Goal: Participate in discussion: Engage in conversation with other users on a specific topic

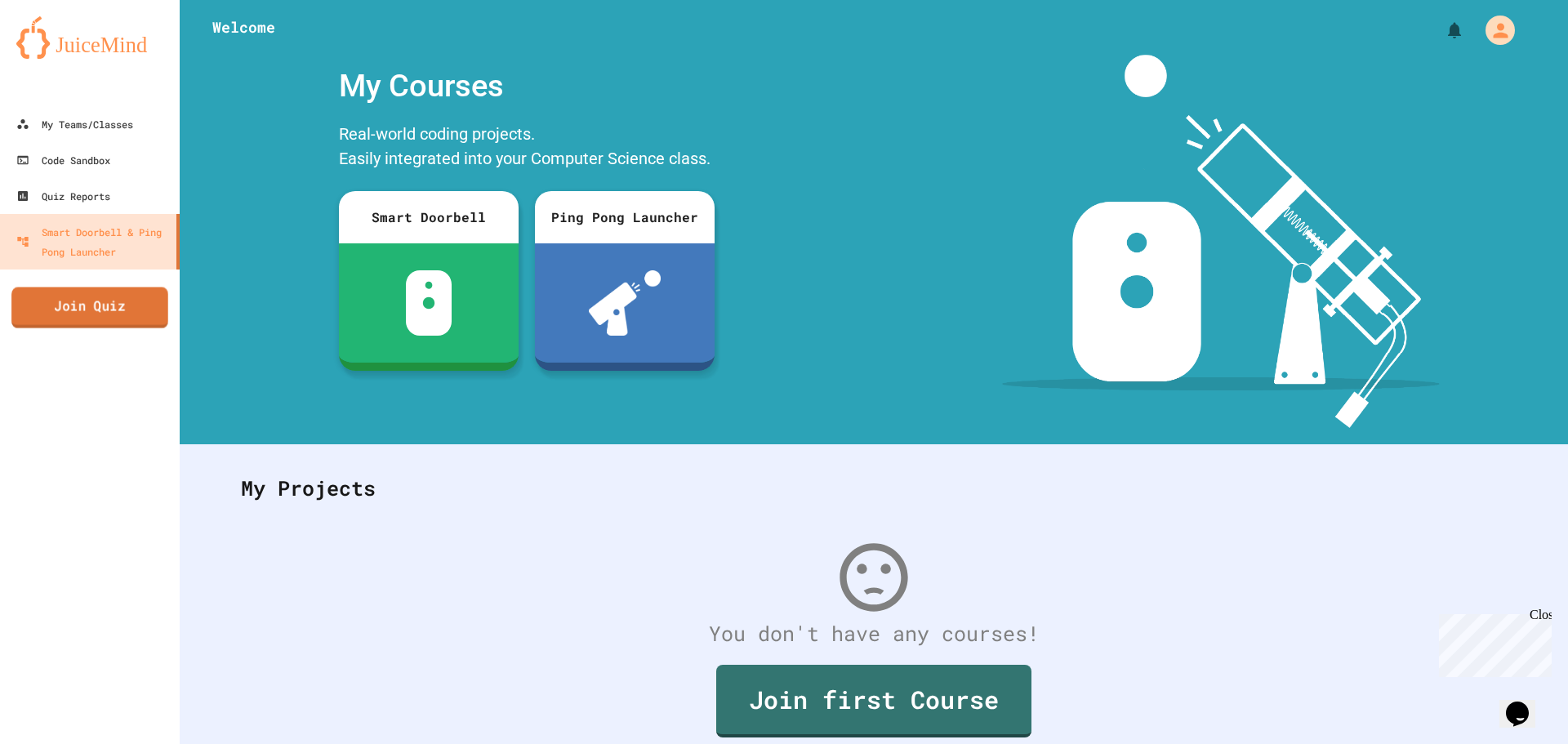
click at [123, 312] on link "Join Quiz" at bounding box center [89, 308] width 157 height 41
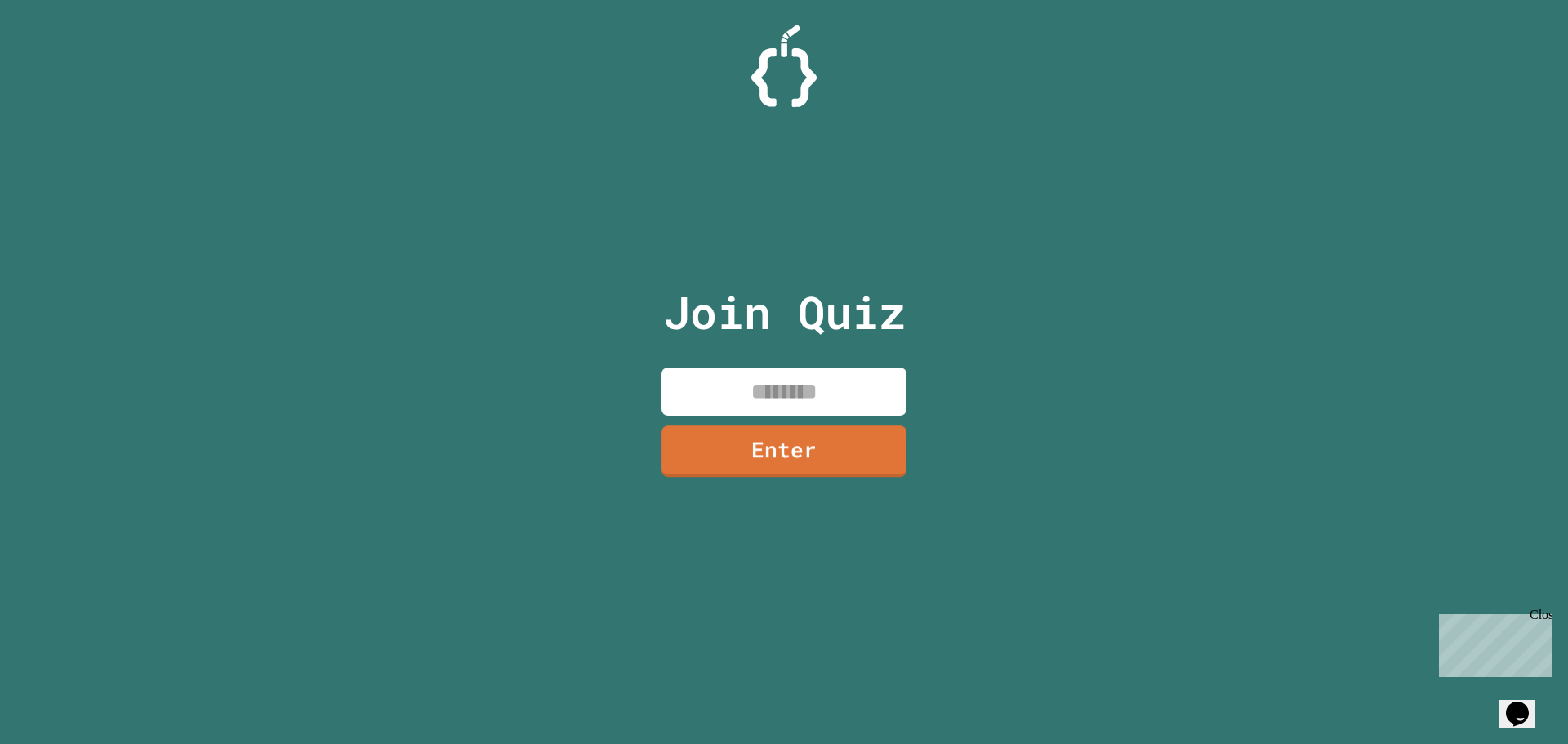
click at [771, 392] on input at bounding box center [784, 392] width 245 height 48
type input "********"
click at [749, 451] on link "Enter" at bounding box center [784, 450] width 249 height 54
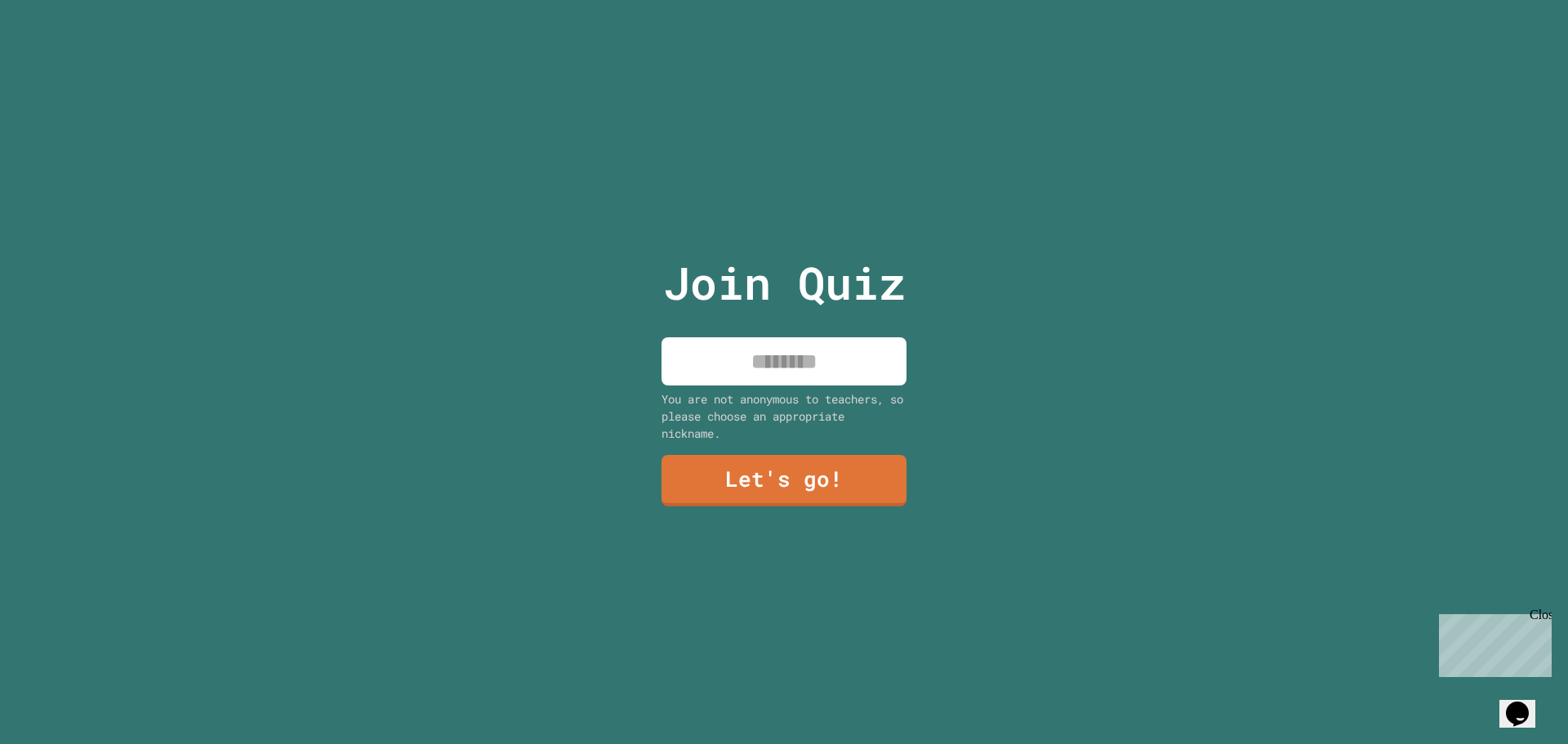
click at [744, 352] on input at bounding box center [784, 362] width 245 height 48
type input "******"
click at [837, 458] on link "Let's go!" at bounding box center [784, 479] width 242 height 54
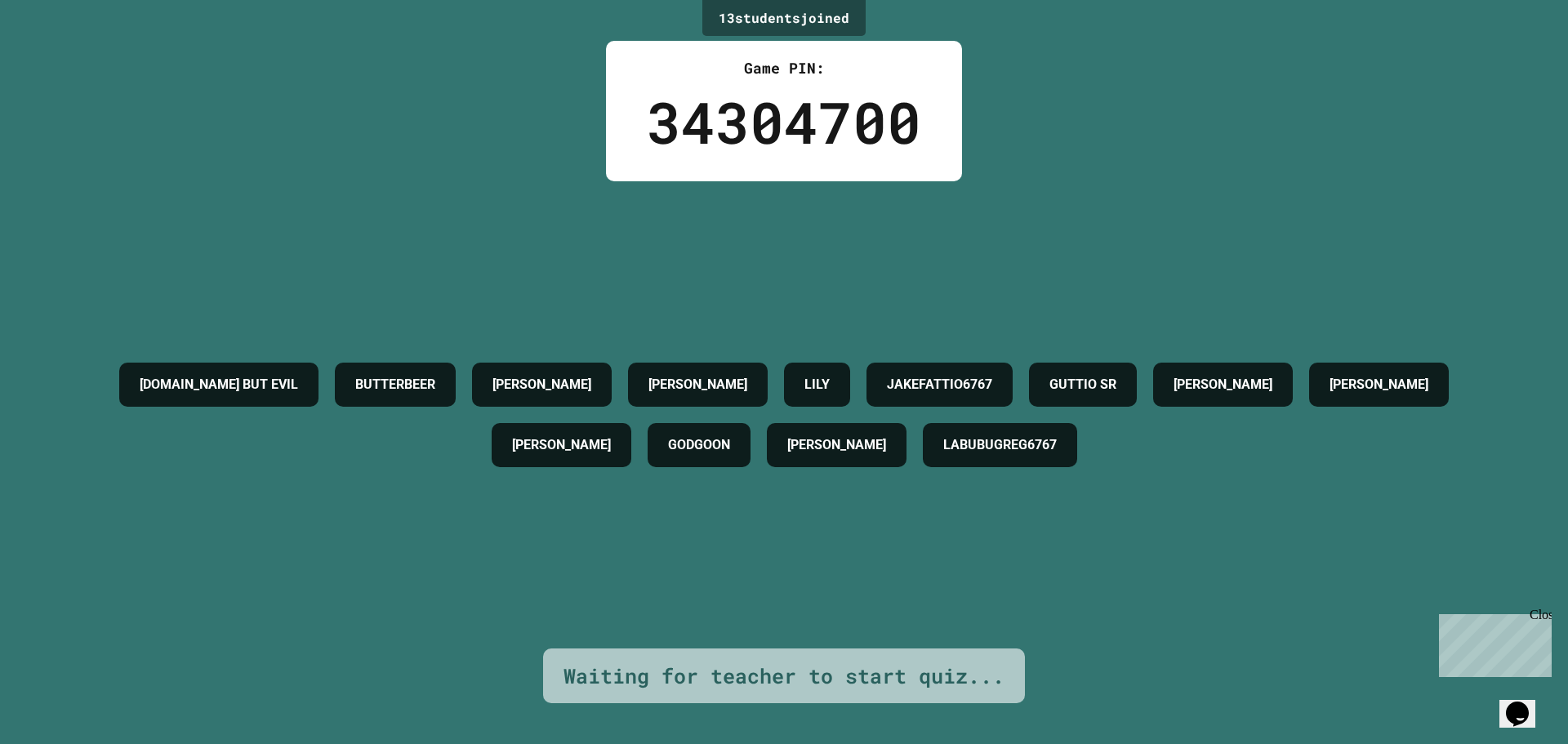
click at [591, 378] on h4 "DREW T" at bounding box center [542, 384] width 99 height 20
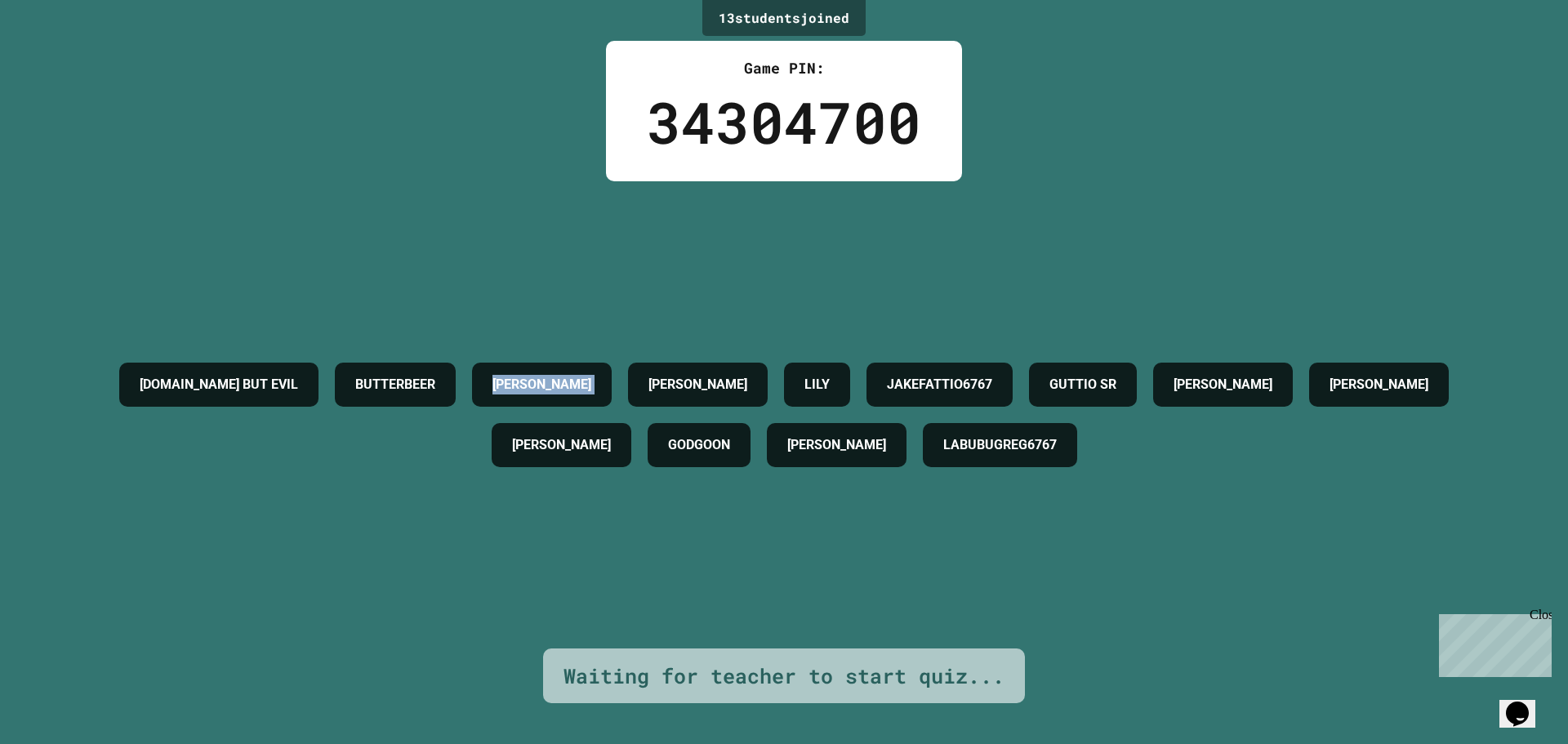
click at [591, 378] on h4 "DREW T" at bounding box center [542, 384] width 99 height 20
click at [717, 294] on div "MR.FOX BUT EVIL BUTTERBEER DREW T JOCELYN LILY JAKEFATTIO6767 GUTTIO SR LEILA C…" at bounding box center [784, 415] width 1486 height 467
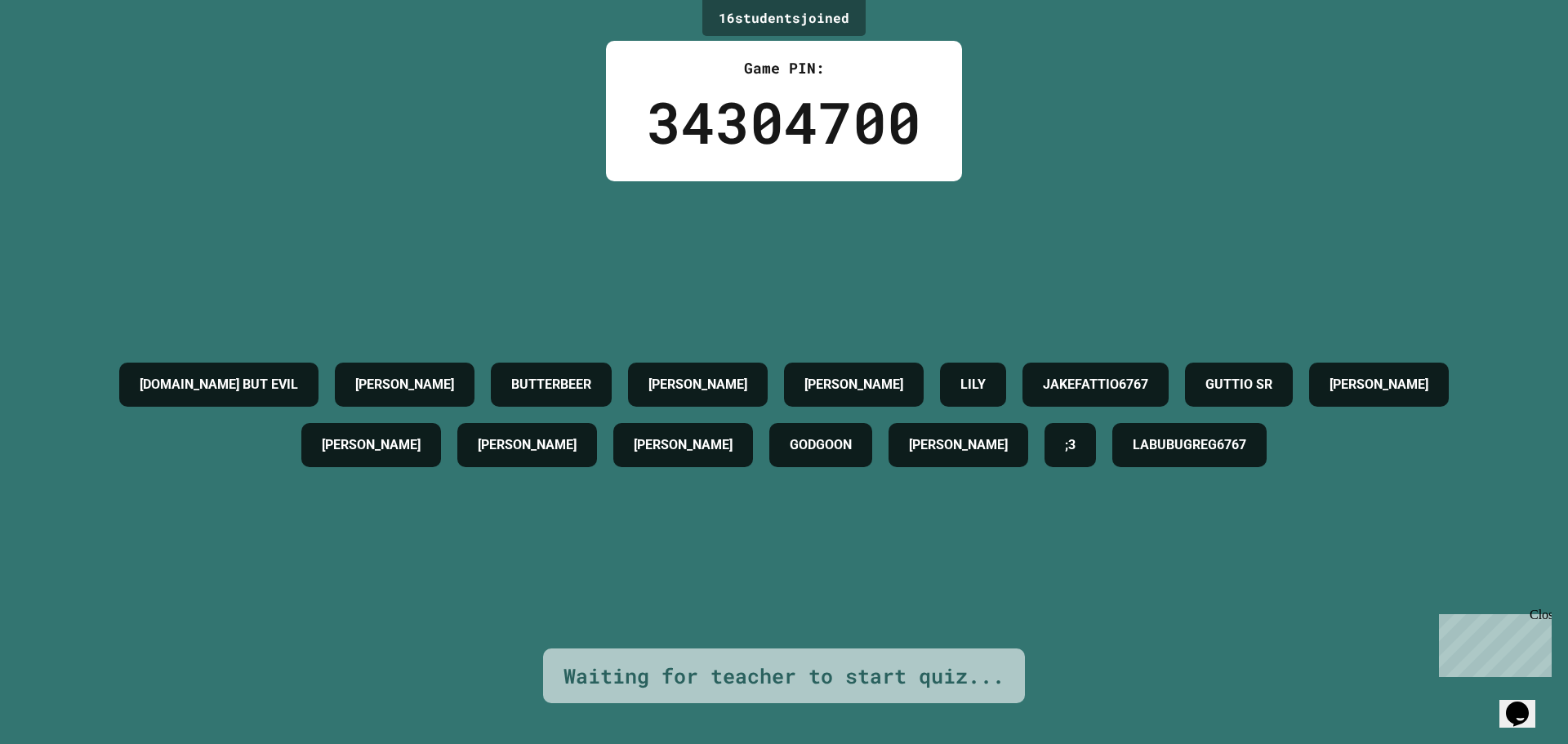
drag, startPoint x: 775, startPoint y: 658, endPoint x: 1295, endPoint y: 685, distance: 520.7
click at [778, 660] on div "Waiting for teacher to start quiz..." at bounding box center [784, 675] width 441 height 31
click at [1515, 699] on button "Opens Chat This icon Opens the chat window." at bounding box center [1518, 713] width 36 height 28
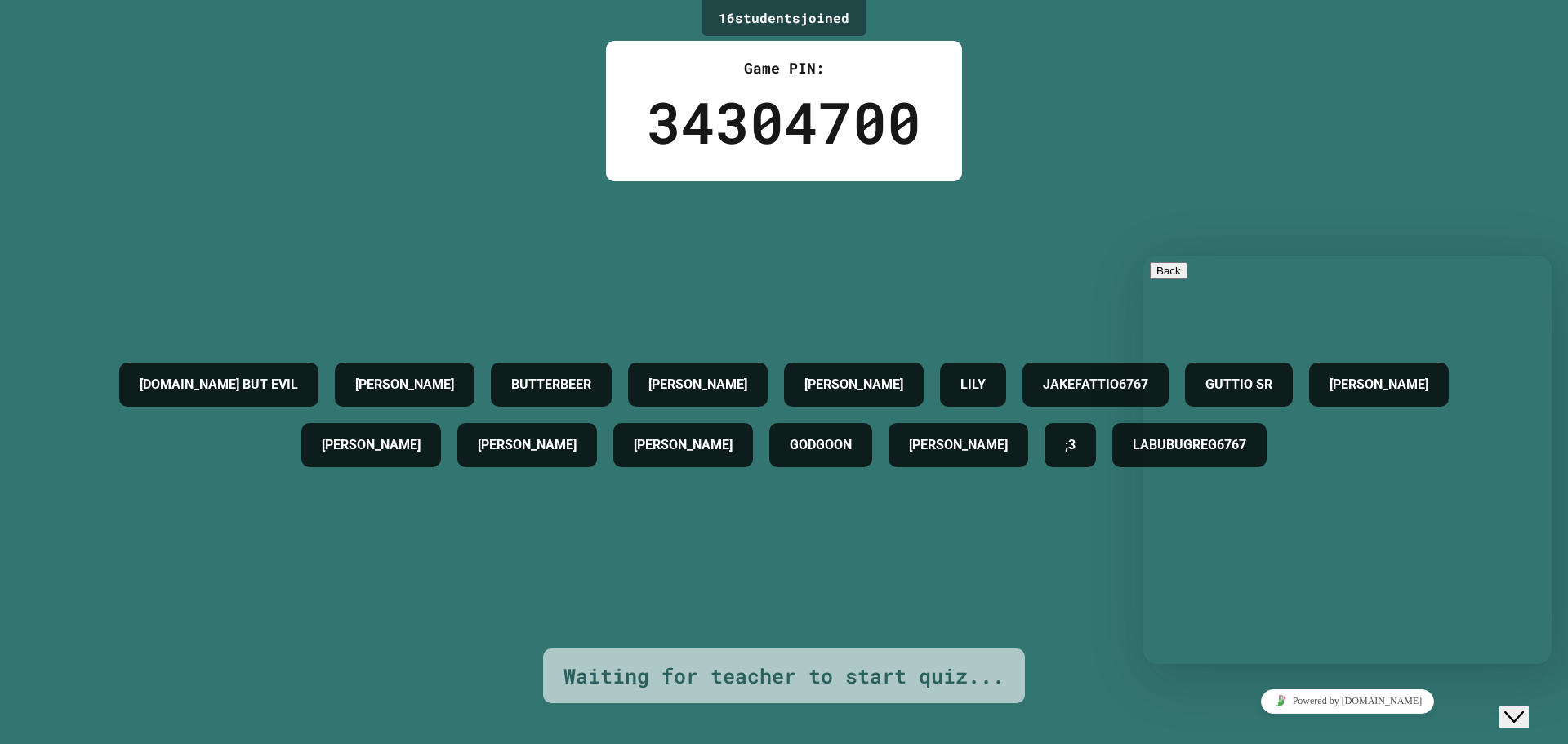
click at [1157, 279] on button "Back" at bounding box center [1169, 271] width 37 height 17
drag, startPoint x: 1159, startPoint y: 204, endPoint x: 1233, endPoint y: 214, distance: 74.7
click at [1159, 201] on div "MR.FOX BUT EVIL TOBY BUTTERBEER DREW T JOCELYN LILY JAKEFATTIO6767 GUTTIO SR LE…" at bounding box center [784, 415] width 1486 height 467
click at [1443, 31] on div "16 student s joined Game PIN: 34304700 MR.FOX BUT EVIL TOBY BUTTERBEER DREW T J…" at bounding box center [784, 372] width 1568 height 744
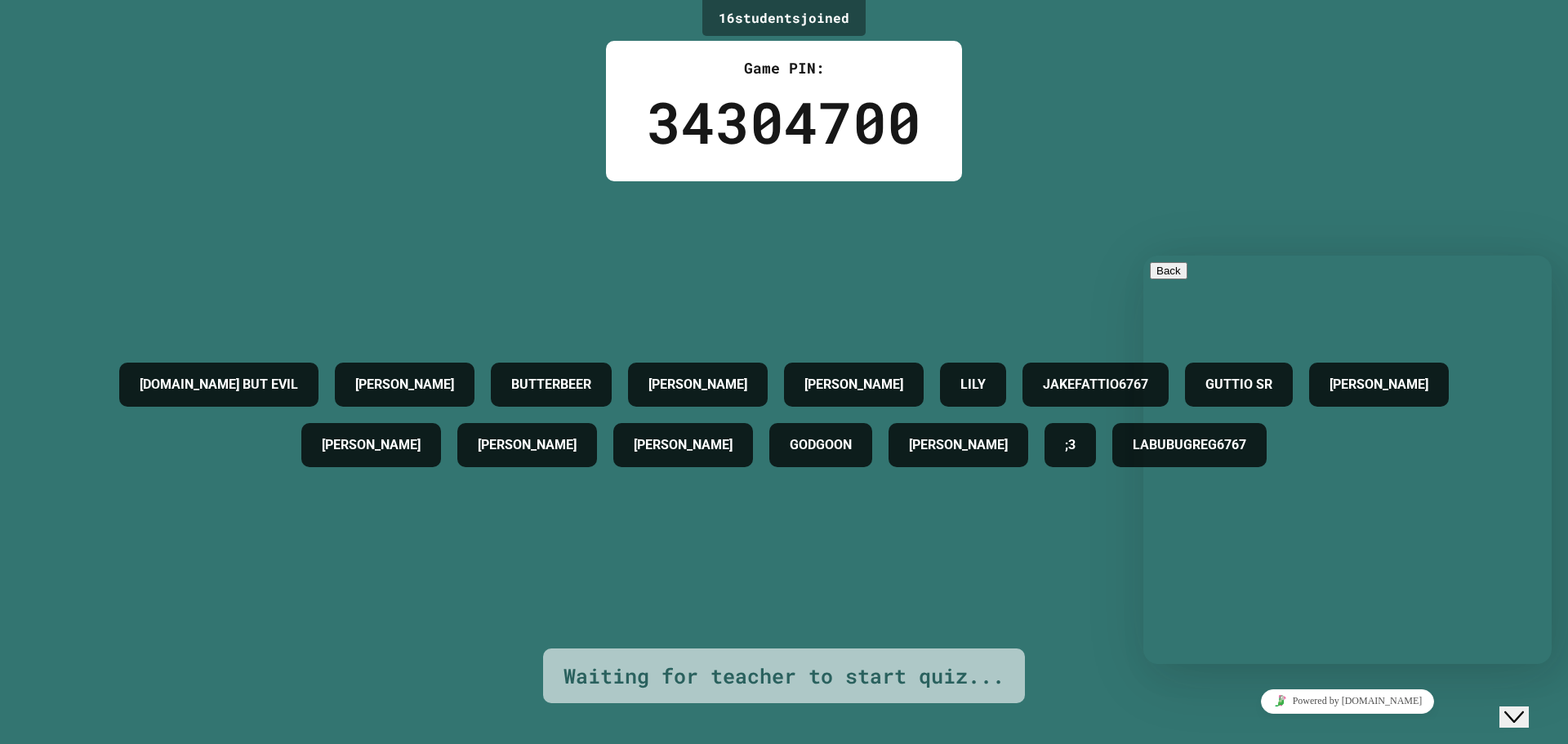
drag, startPoint x: 578, startPoint y: 3, endPoint x: 902, endPoint y: 89, distance: 335.2
click at [584, 8] on div "16 student s joined Game PIN: 34304700 MR.FOX BUT EVIL TOBY BUTTERBEER DREW T J…" at bounding box center [784, 372] width 1568 height 744
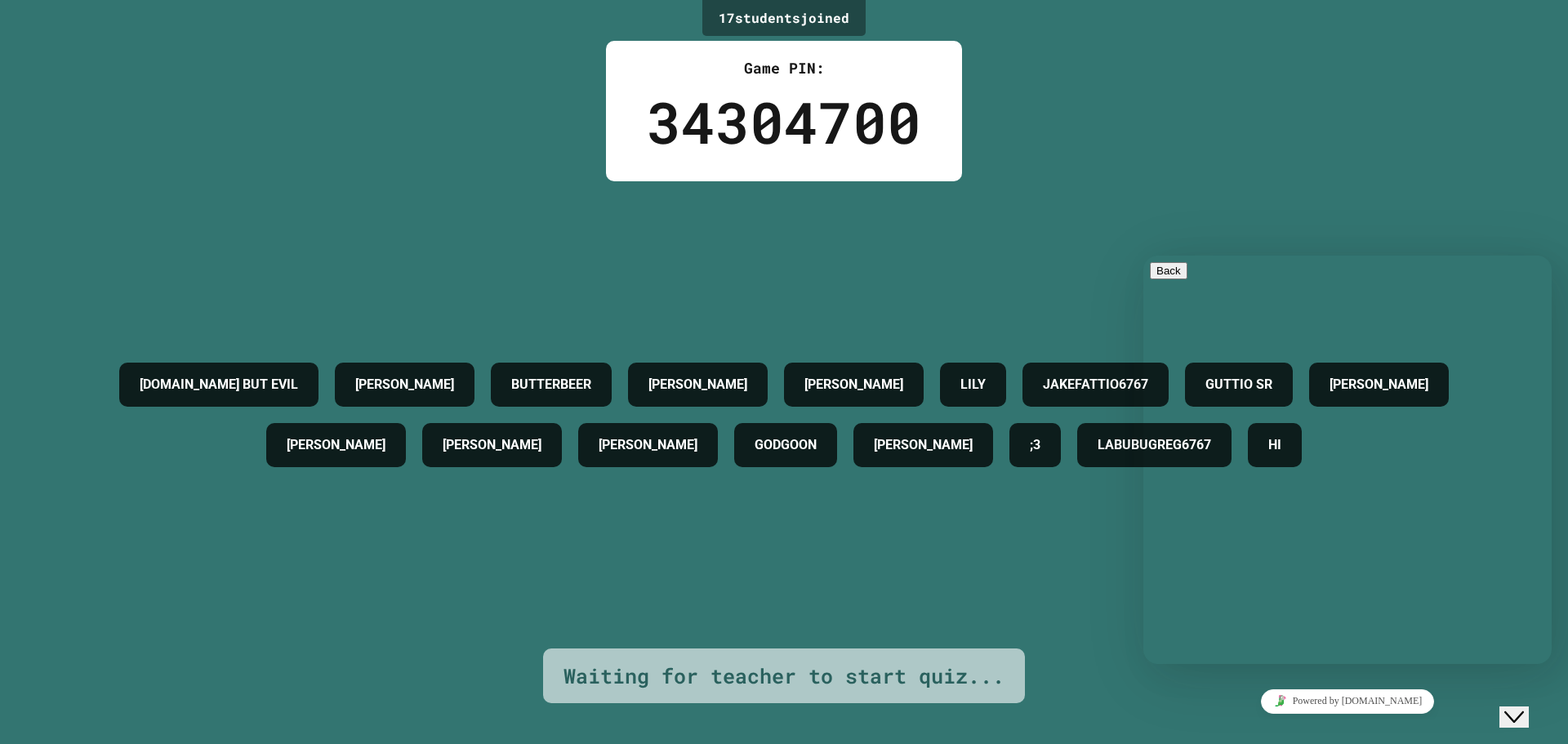
drag, startPoint x: 905, startPoint y: 88, endPoint x: 895, endPoint y: 77, distance: 14.9
click at [905, 83] on div "34304700" at bounding box center [784, 122] width 275 height 86
click at [849, 60] on div "Game PIN:" at bounding box center [784, 68] width 275 height 22
click at [709, 46] on div "Game PIN: 34304700" at bounding box center [784, 111] width 356 height 140
click at [712, 43] on div "Game PIN: 34304700" at bounding box center [784, 111] width 356 height 140
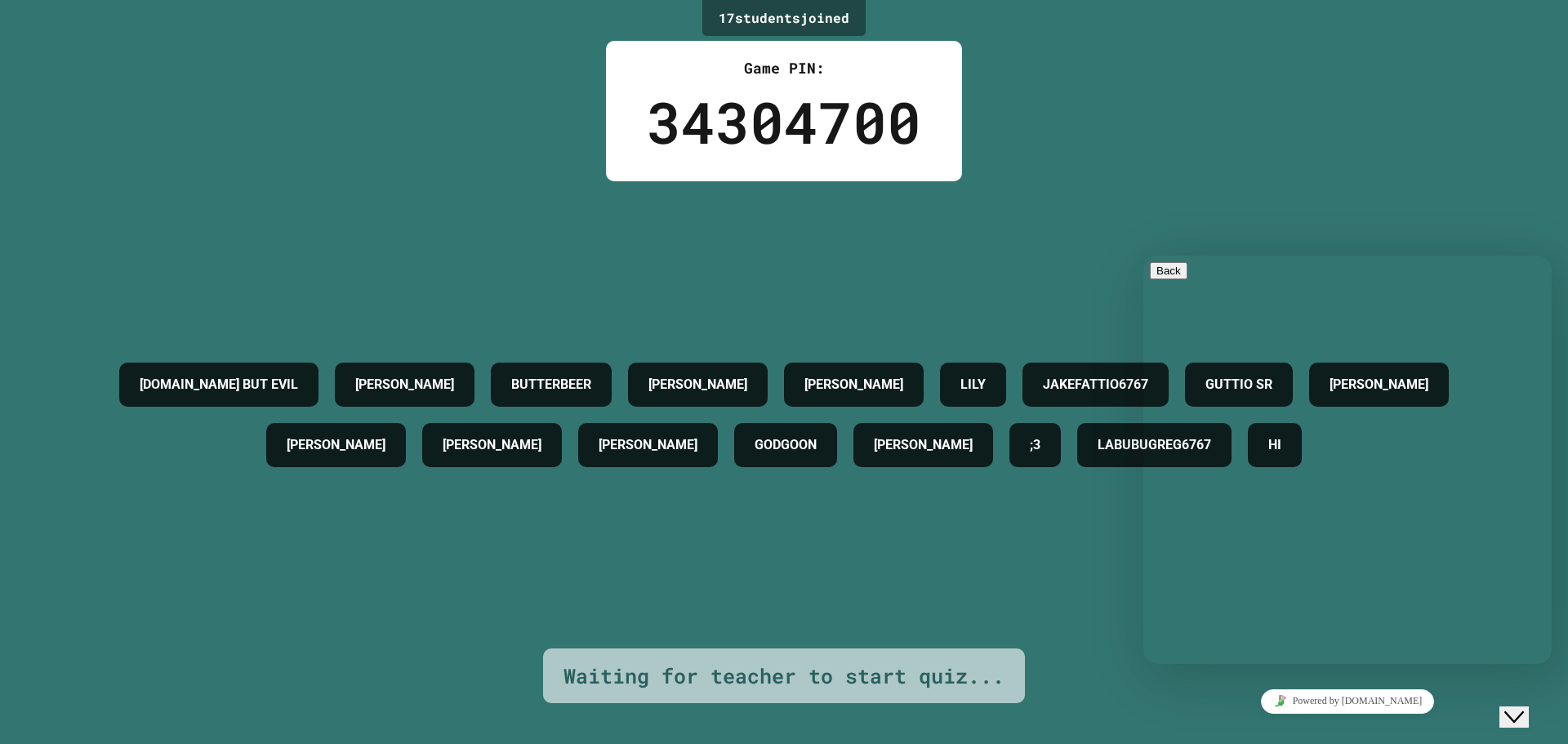
click at [717, 18] on div "17 student s joined" at bounding box center [784, 18] width 164 height 36
click at [717, 17] on div "17 student s joined" at bounding box center [784, 18] width 164 height 36
click at [719, 17] on div "17 student s joined" at bounding box center [784, 18] width 164 height 36
click at [722, 17] on div "17 student s joined" at bounding box center [784, 18] width 164 height 36
click at [722, 13] on div "17 student s joined" at bounding box center [784, 18] width 164 height 36
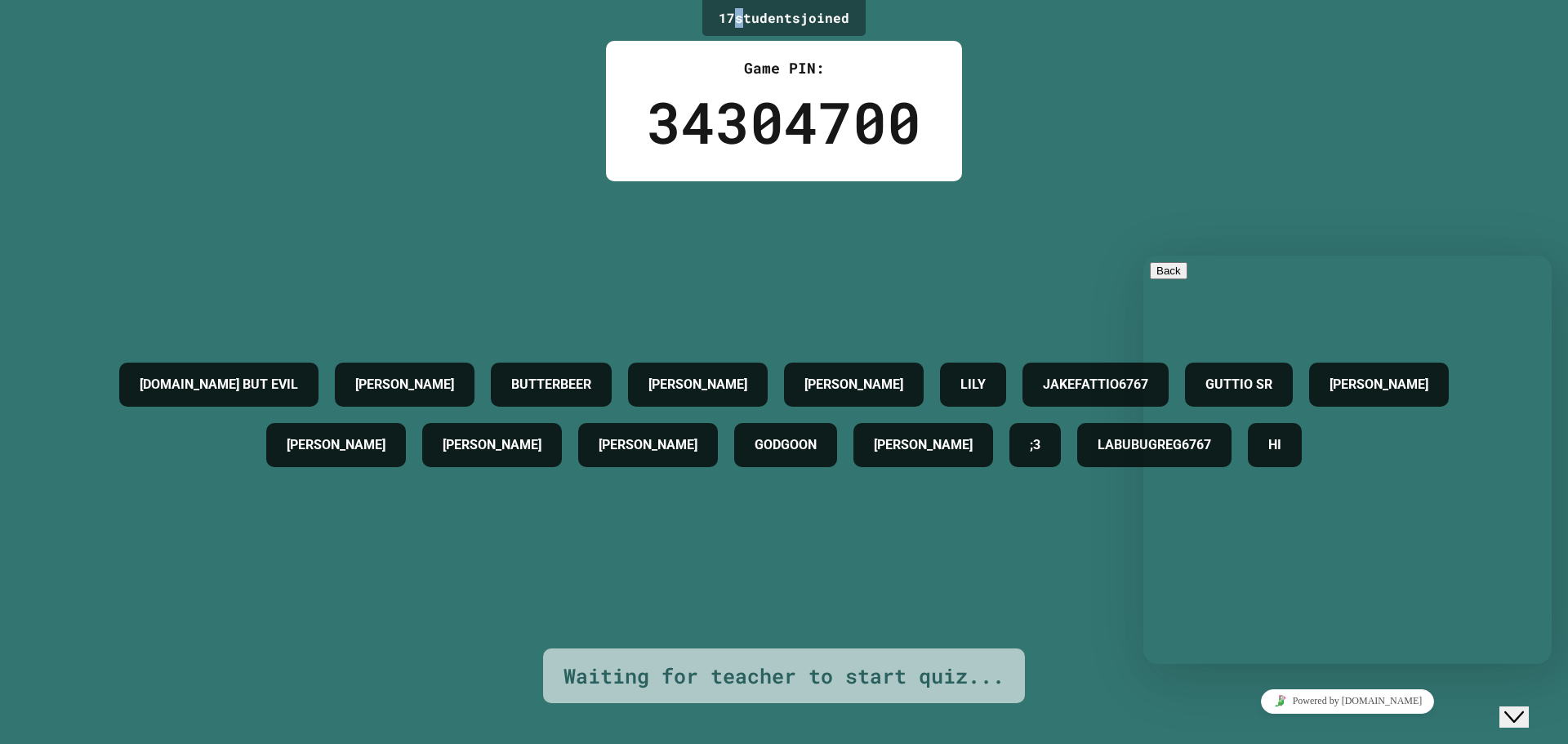
click at [721, 12] on div "17 student s joined" at bounding box center [784, 18] width 164 height 36
click at [947, 84] on div "Game PIN: 34304700" at bounding box center [784, 111] width 356 height 140
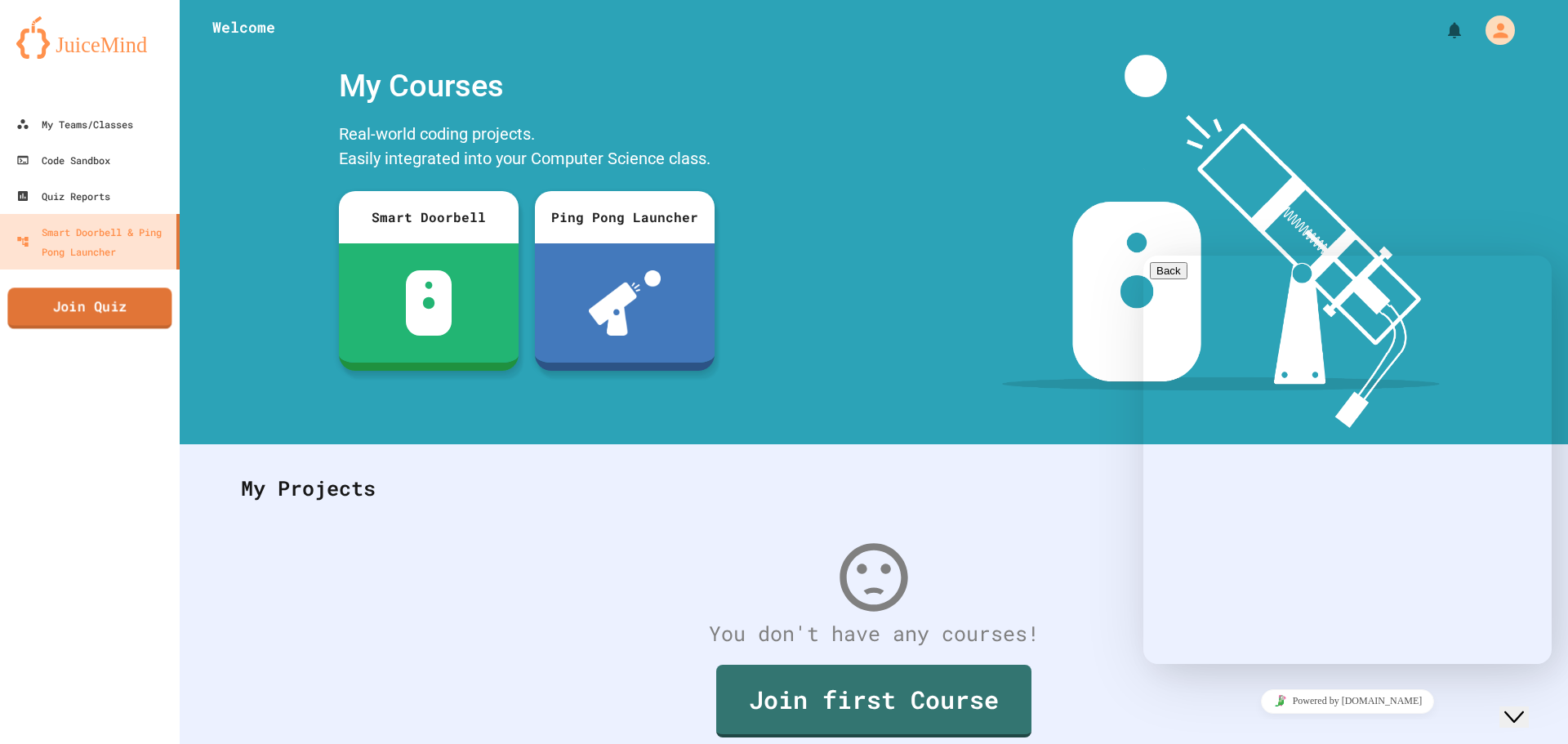
click at [67, 299] on link "Join Quiz" at bounding box center [89, 308] width 164 height 41
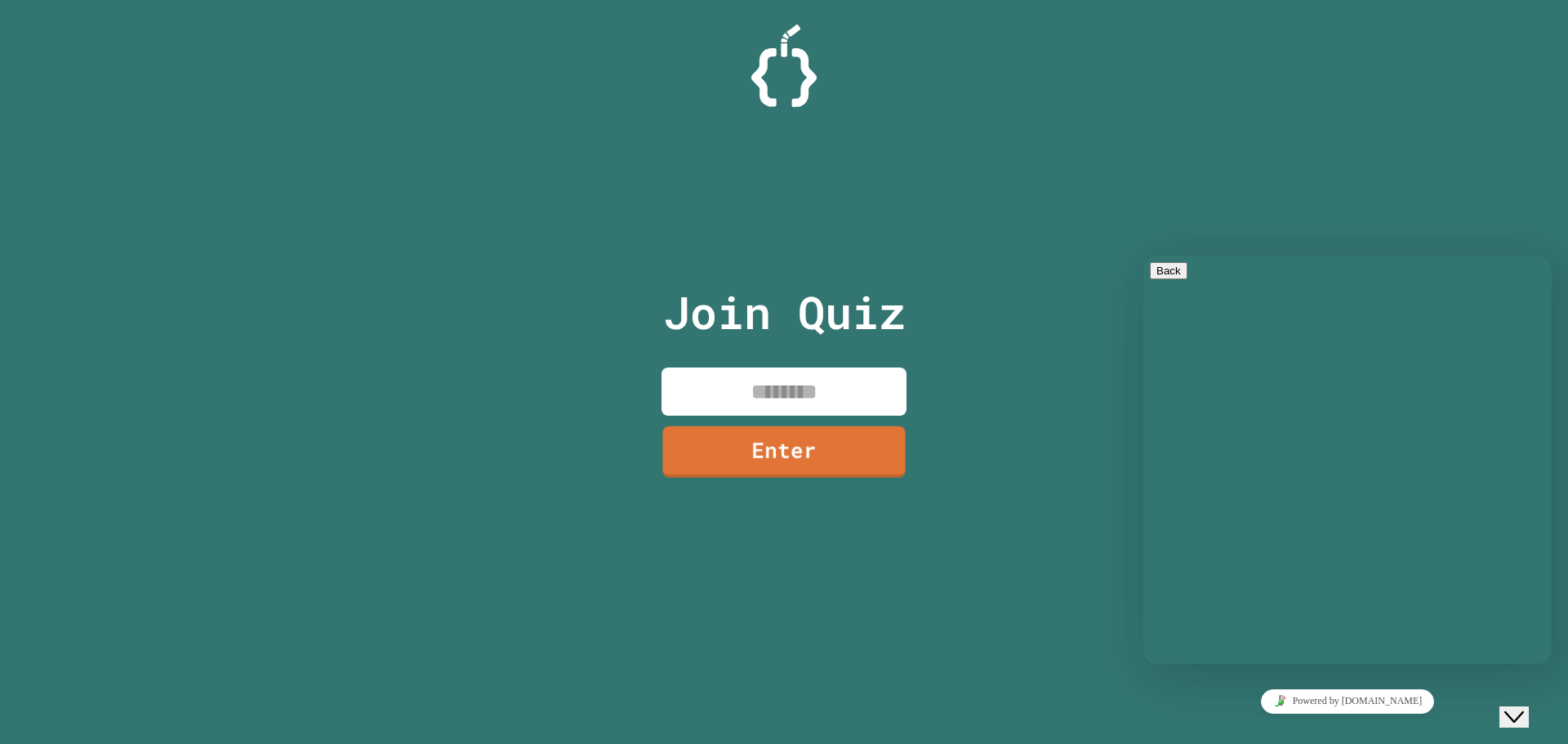
click at [785, 368] on input at bounding box center [784, 392] width 245 height 48
type input "********"
click at [818, 437] on link "Enter" at bounding box center [784, 449] width 245 height 54
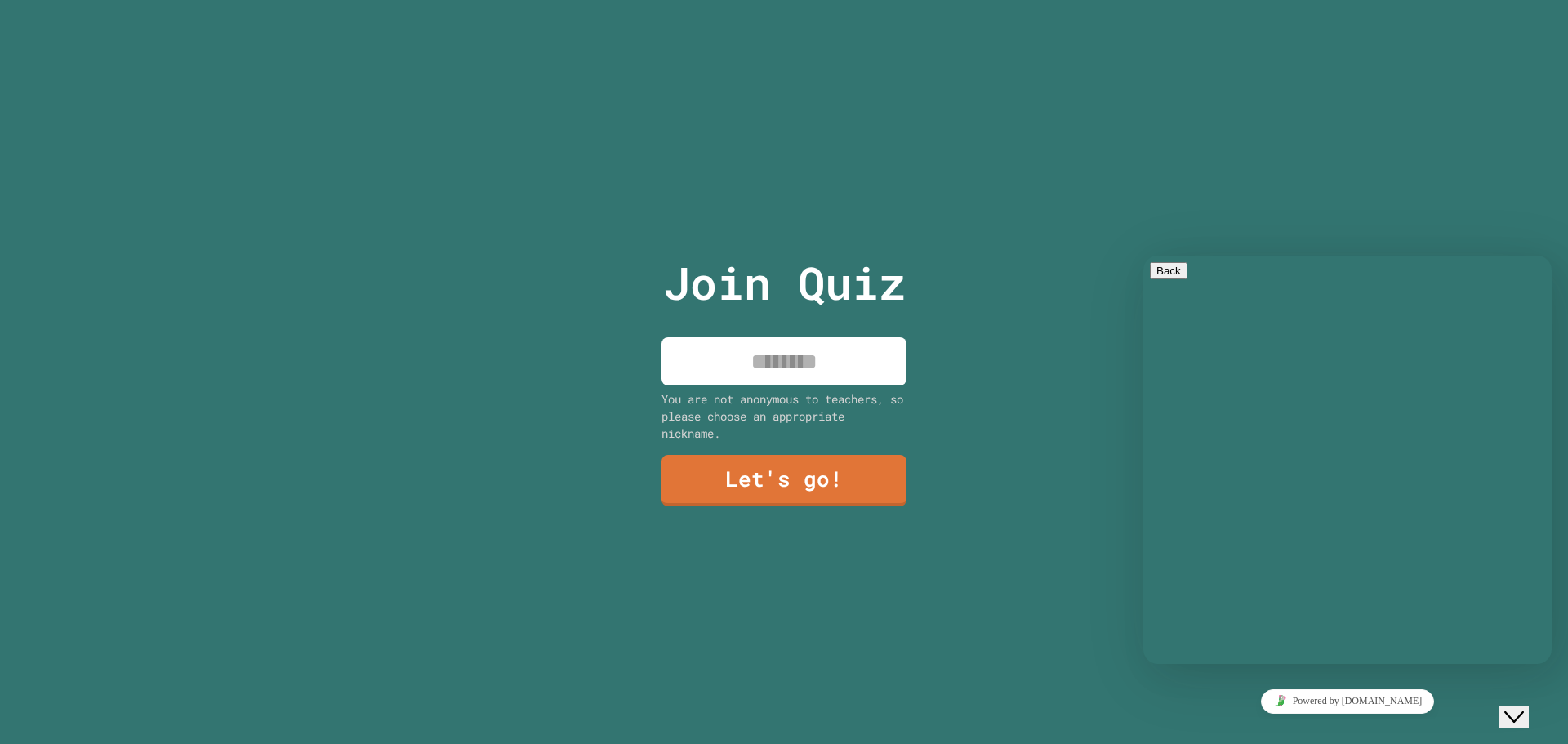
click at [805, 362] on input at bounding box center [784, 362] width 245 height 48
click at [825, 363] on input at bounding box center [784, 362] width 245 height 48
type input "**********"
click at [831, 477] on link "Let's go!" at bounding box center [784, 479] width 242 height 54
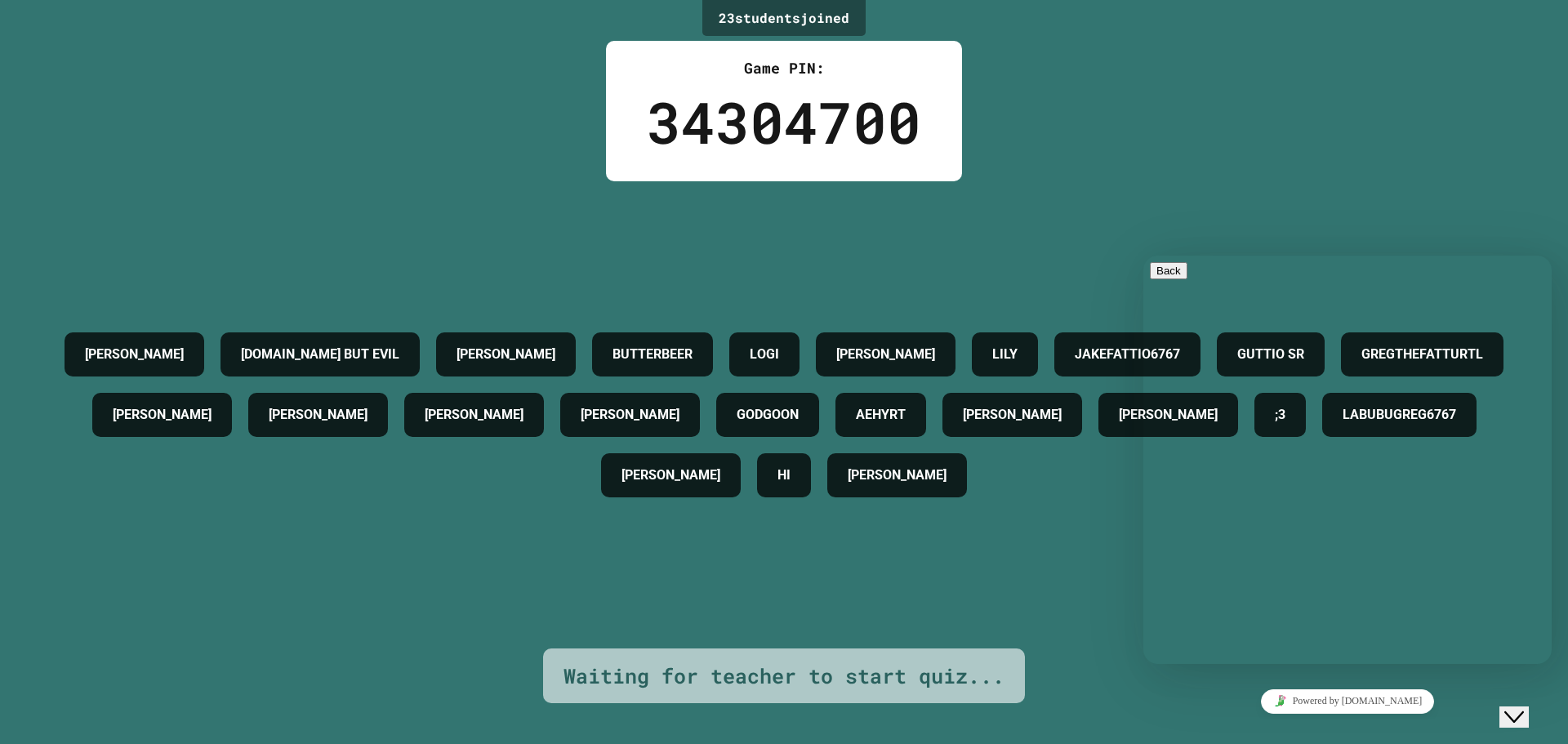
click at [1524, 707] on div "Close Chat This icon closes the chat window." at bounding box center [1514, 716] width 20 height 20
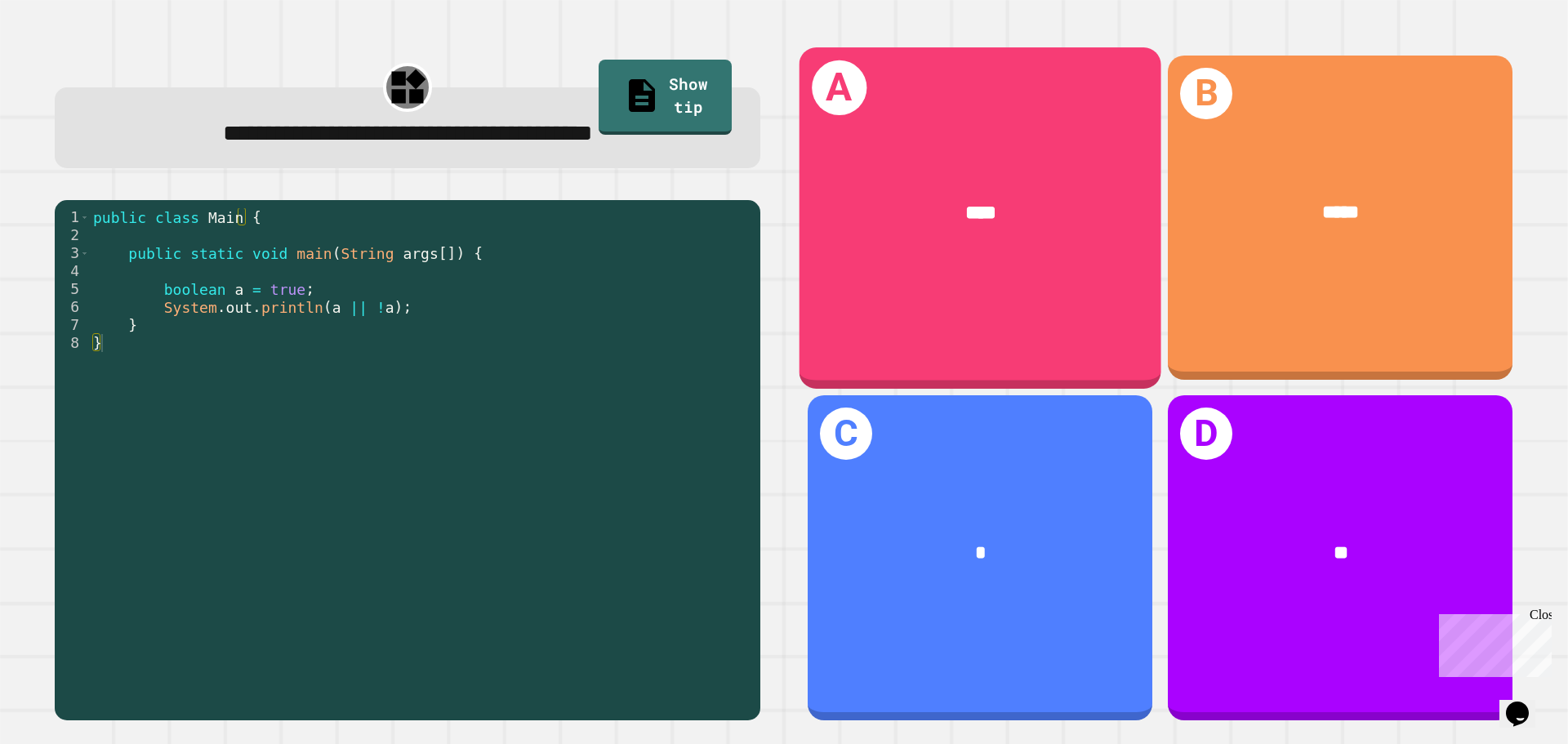
click at [1010, 289] on div "A ****" at bounding box center [980, 218] width 362 height 340
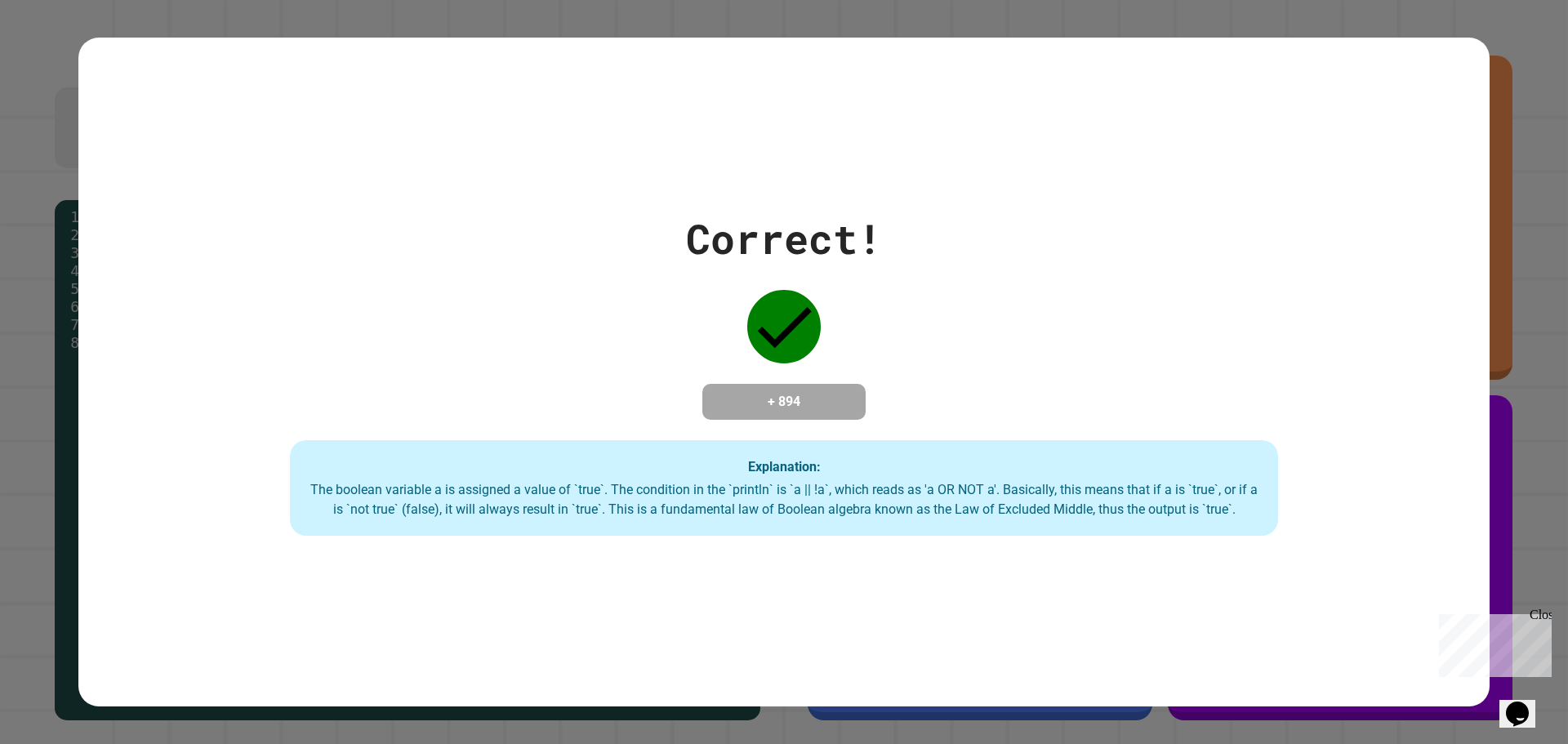
click at [1065, 308] on div "Correct! + 894 Explanation: The boolean variable a is assigned a value of `true…" at bounding box center [784, 372] width 1412 height 328
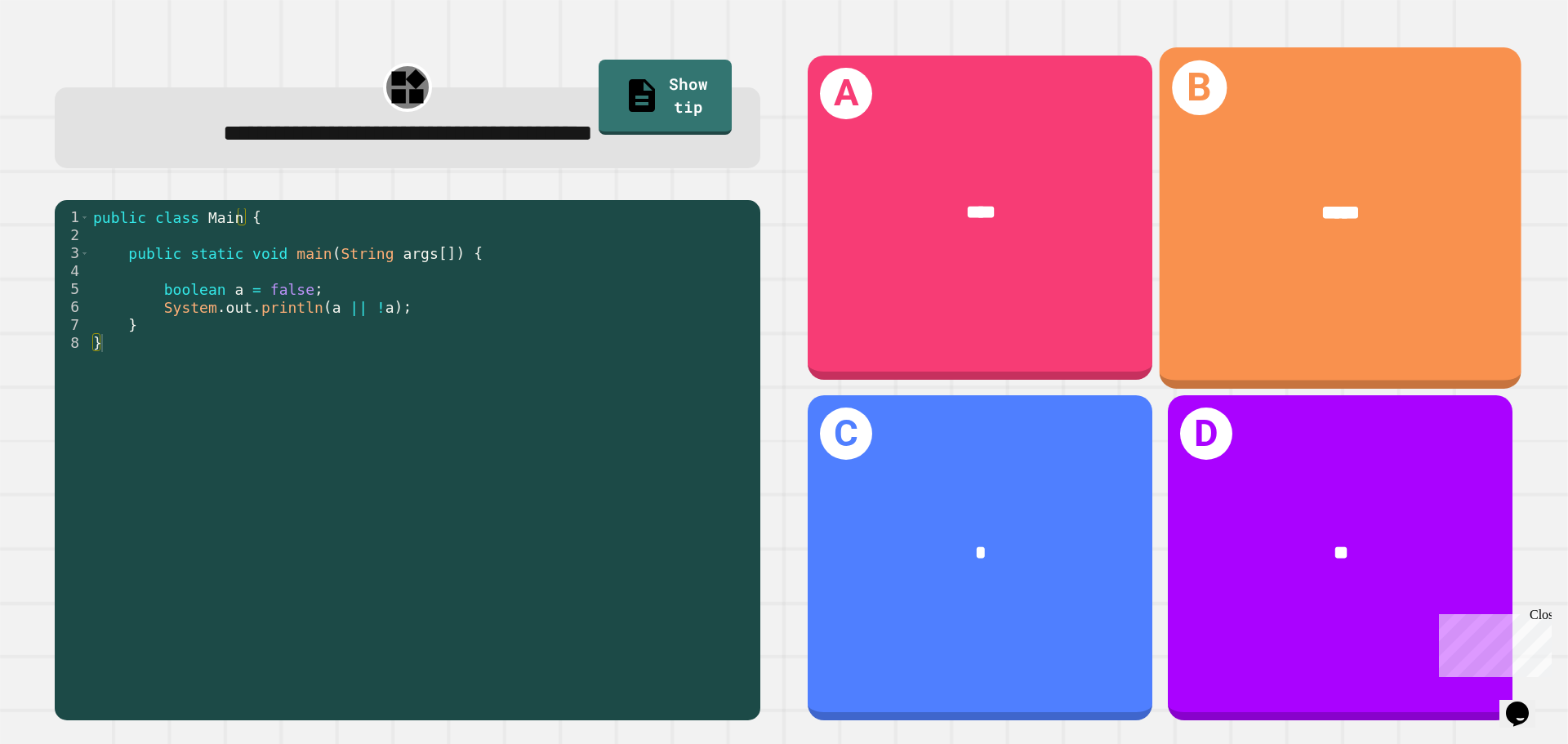
click at [1170, 333] on div "B *****" at bounding box center [1340, 218] width 362 height 340
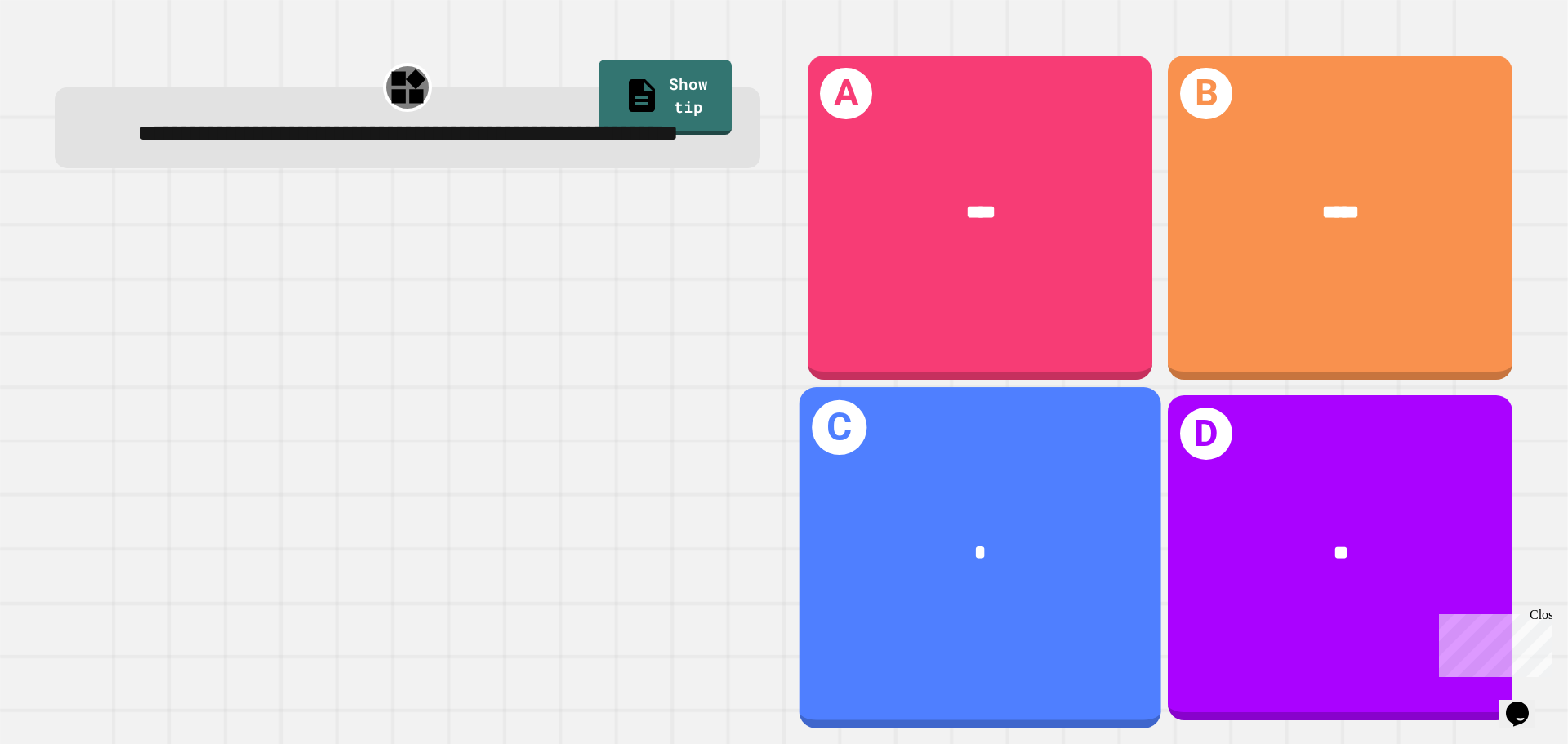
click at [943, 423] on div "C *" at bounding box center [980, 557] width 362 height 340
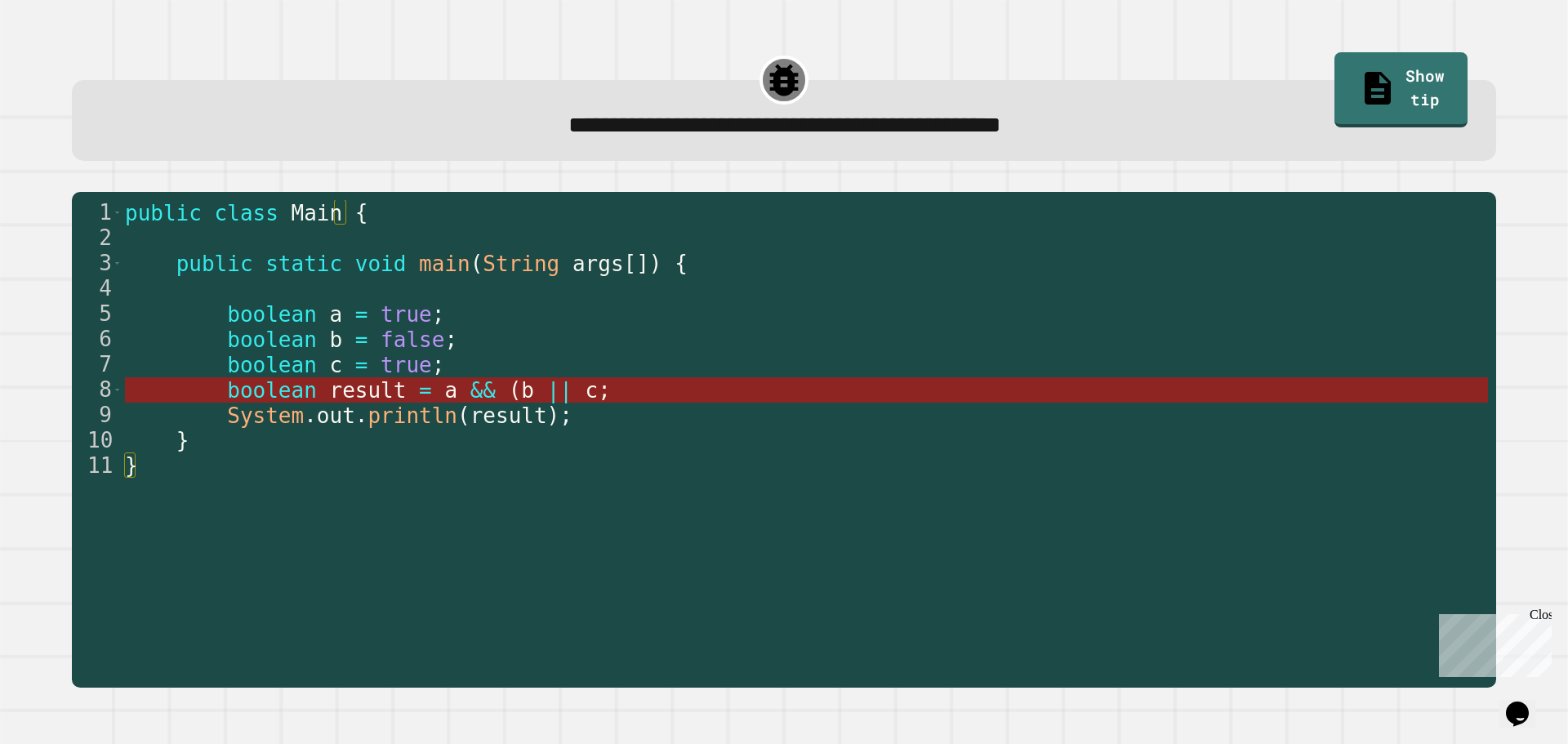
click at [585, 398] on span "c" at bounding box center [592, 390] width 13 height 24
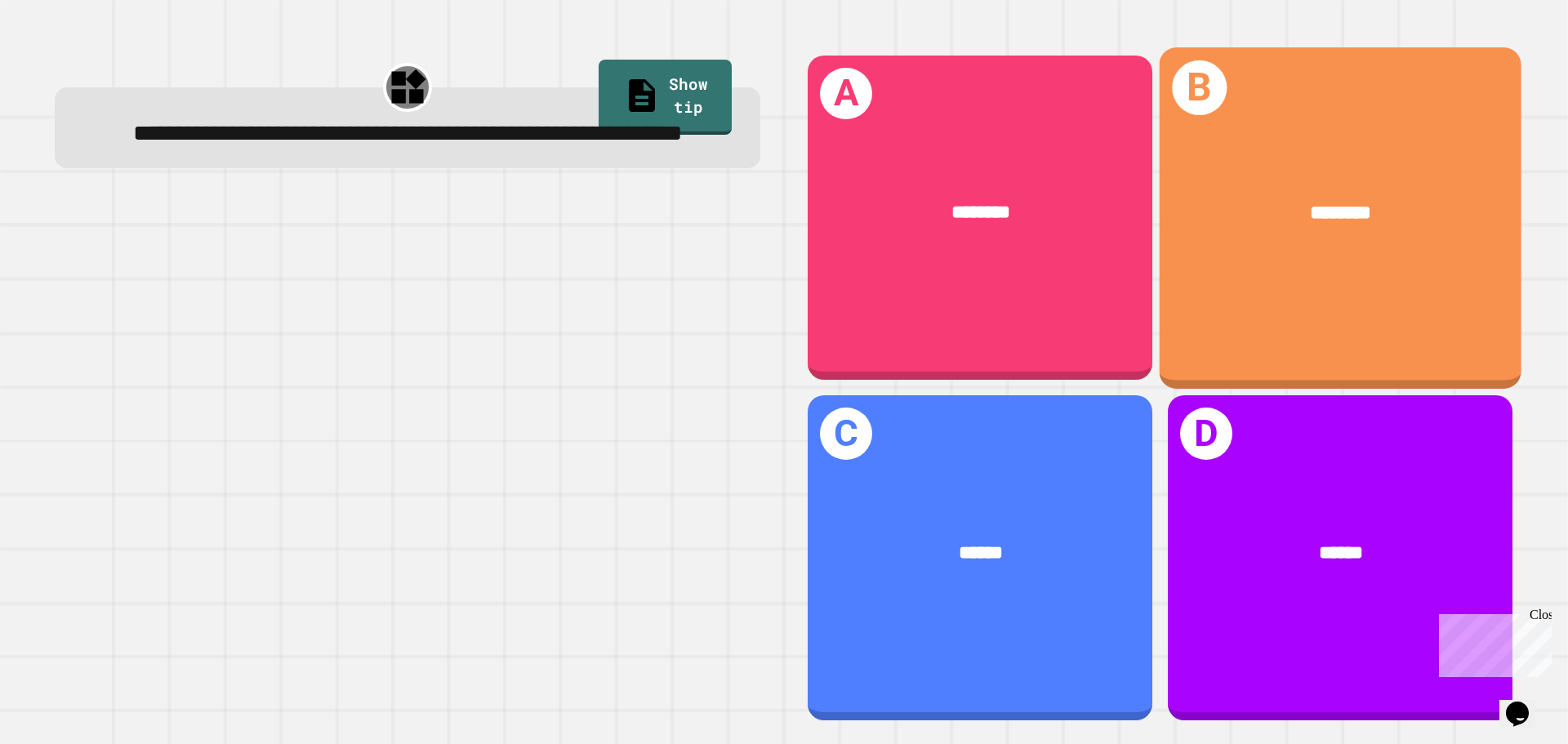
click at [1250, 299] on div "B ********" at bounding box center [1340, 218] width 362 height 340
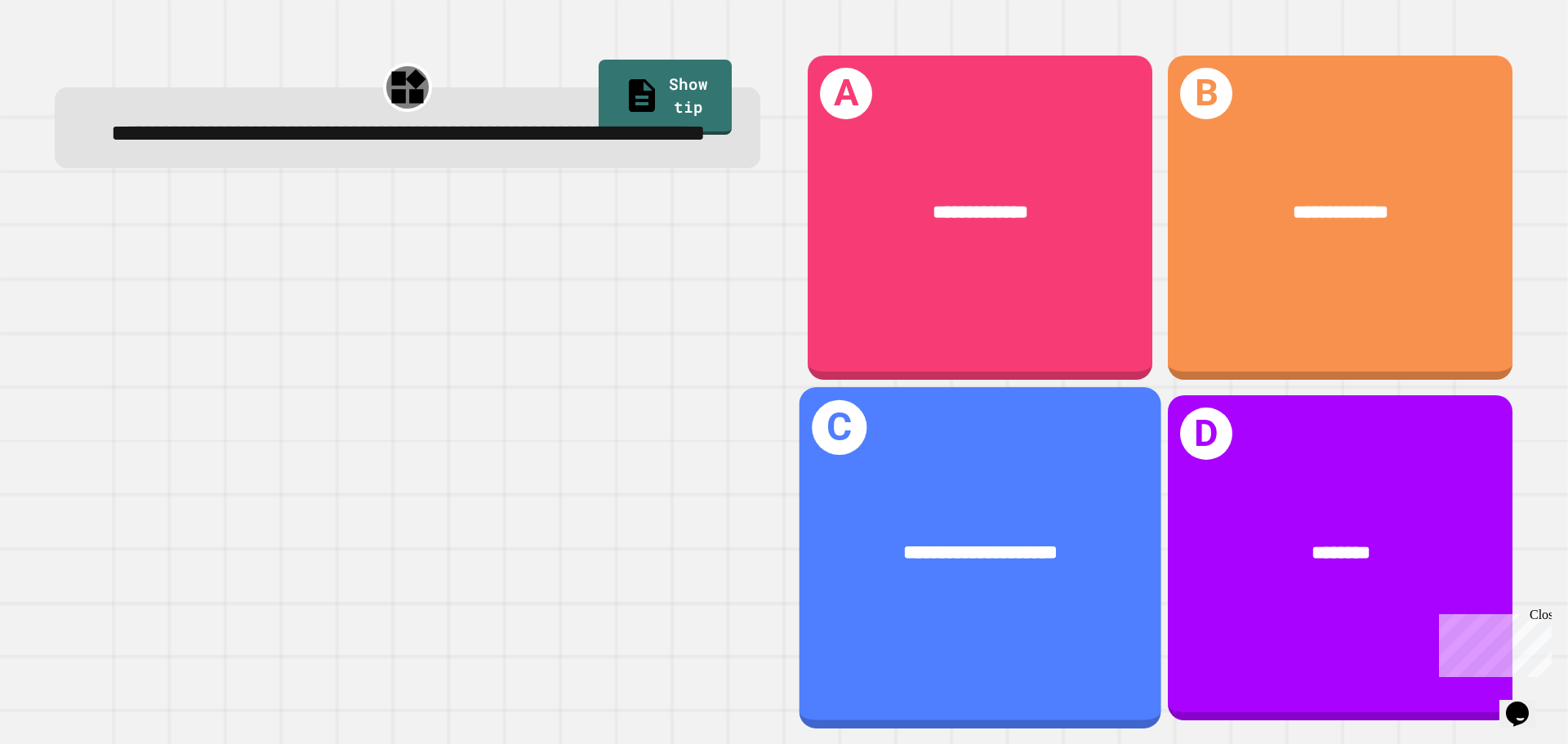
click at [1012, 473] on div "**********" at bounding box center [980, 557] width 362 height 340
